Goal: Task Accomplishment & Management: Manage account settings

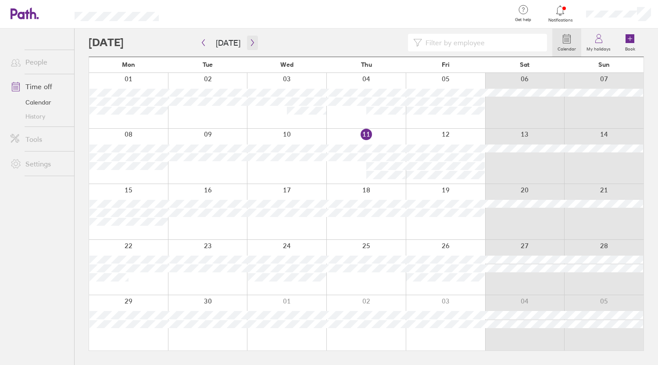
click at [253, 47] on button "button" at bounding box center [252, 43] width 11 height 14
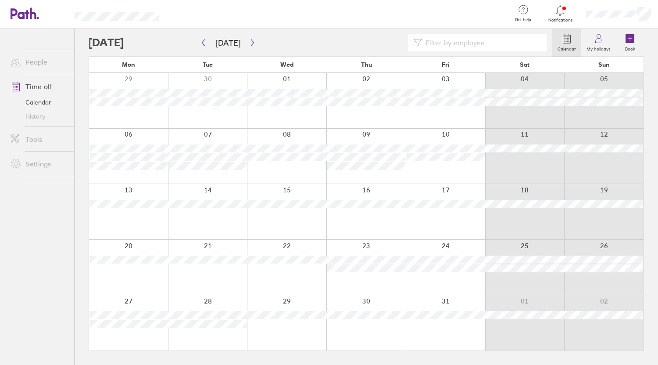
click at [611, 19] on div at bounding box center [618, 14] width 79 height 28
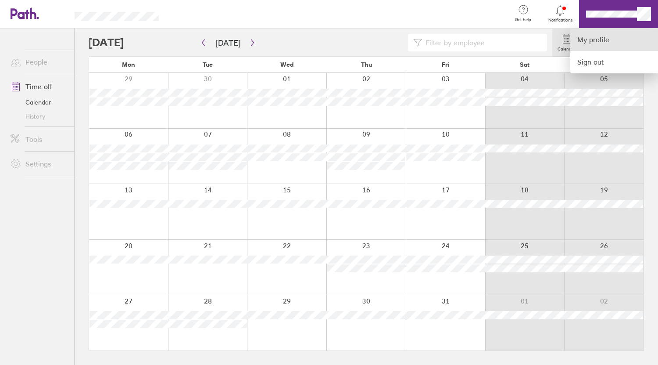
click at [589, 34] on link "My profile" at bounding box center [614, 40] width 88 height 22
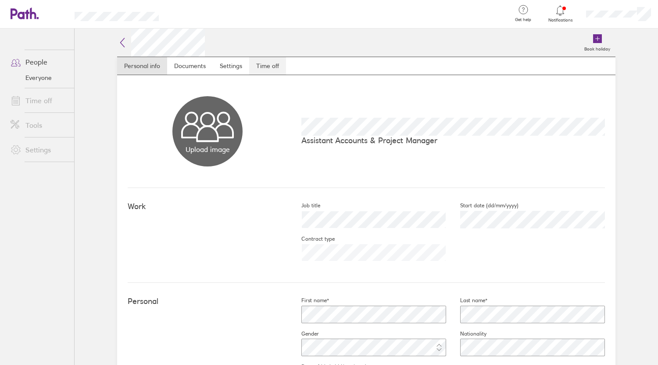
click at [257, 58] on link "Time off" at bounding box center [267, 66] width 37 height 18
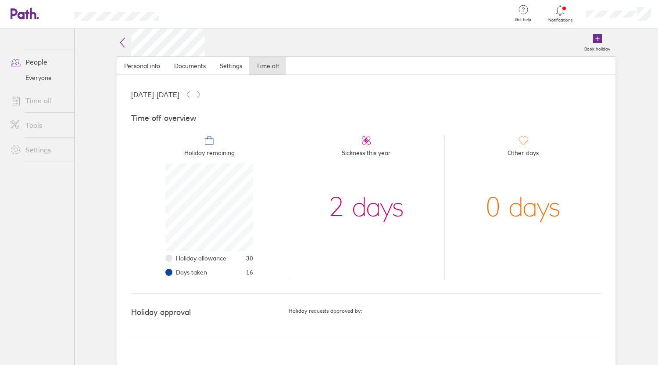
scroll to position [88, 88]
